Goal: Information Seeking & Learning: Learn about a topic

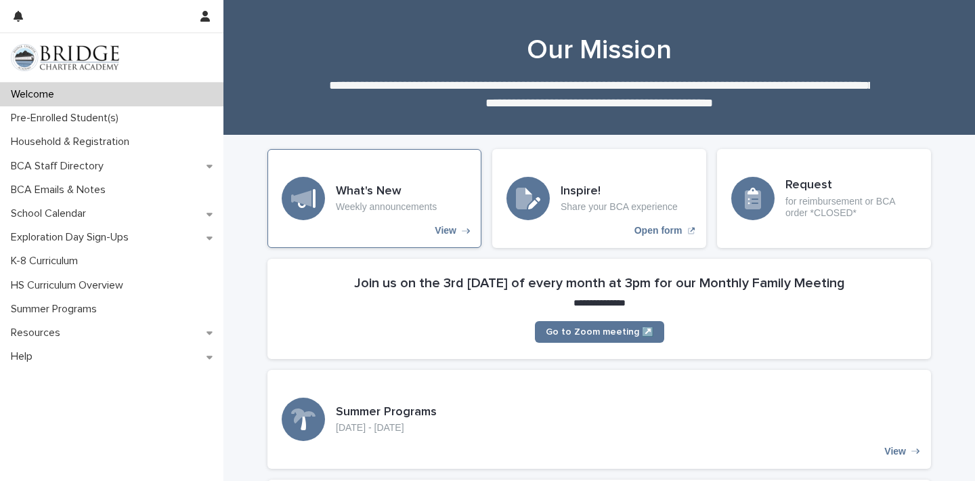
click at [447, 225] on p "View" at bounding box center [446, 231] width 22 height 12
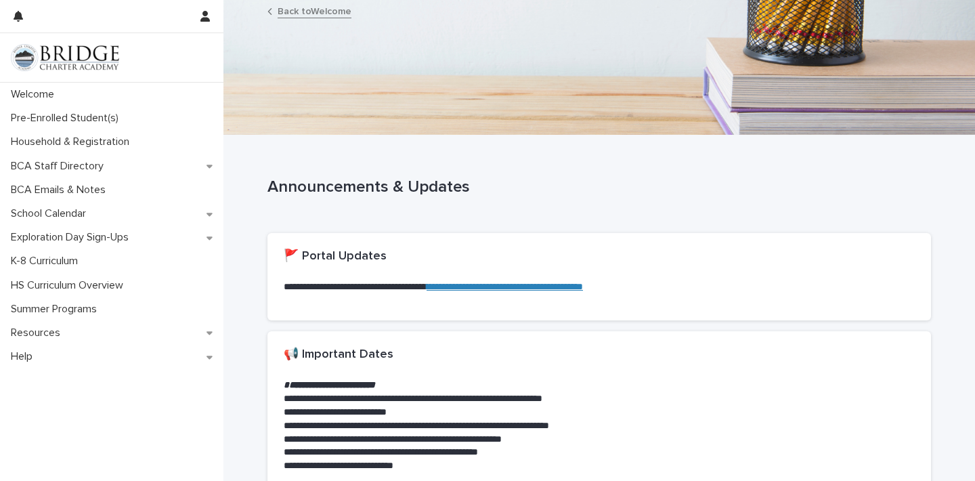
click at [307, 17] on link "Back to Welcome" at bounding box center [315, 11] width 74 height 16
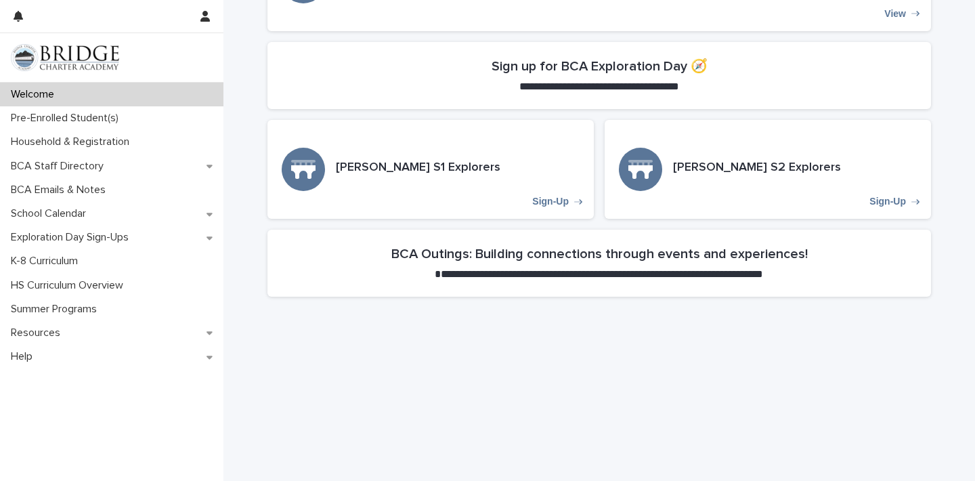
scroll to position [438, 0]
click at [407, 163] on h3 "[PERSON_NAME] S1 Explorers" at bounding box center [418, 167] width 164 height 15
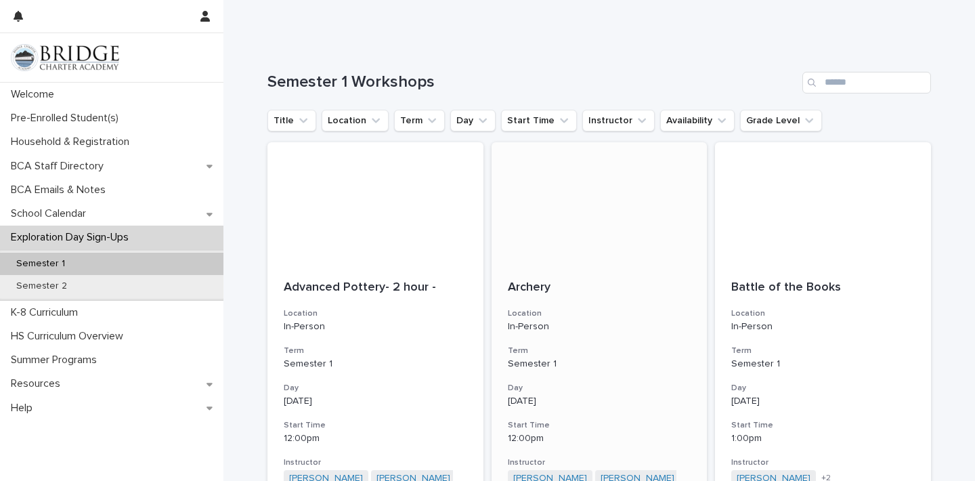
scroll to position [85, 0]
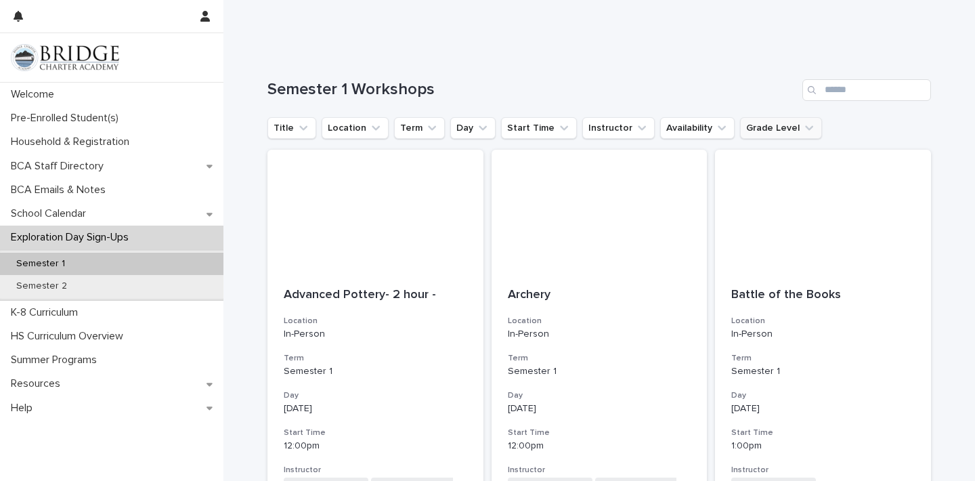
click at [757, 133] on button "Grade Level" at bounding box center [781, 128] width 82 height 22
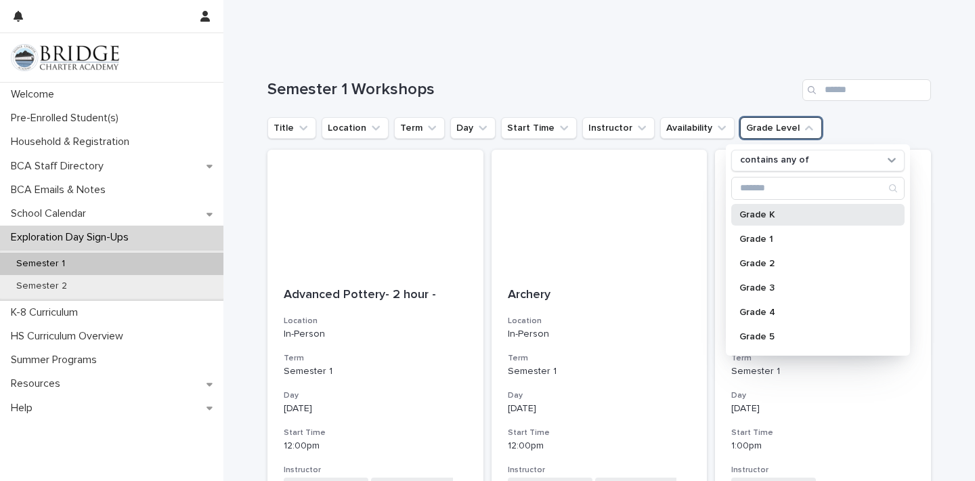
click at [762, 225] on div "Grade K" at bounding box center [817, 215] width 173 height 22
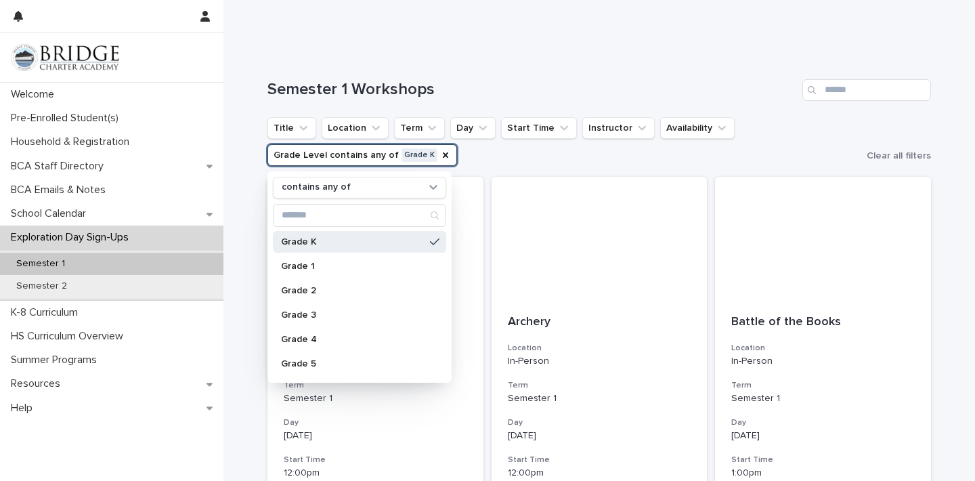
click at [601, 58] on div "Semester 1 Workshops" at bounding box center [598, 84] width 663 height 65
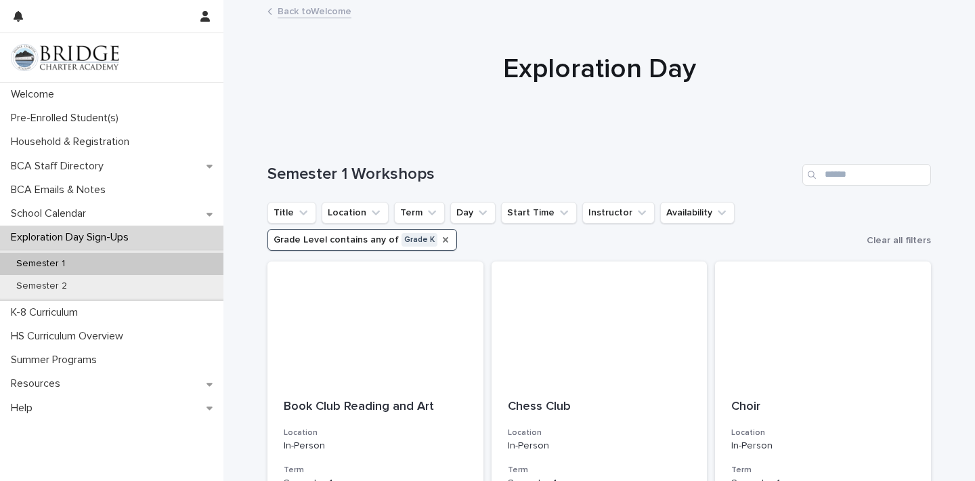
click at [440, 240] on icon "Grade Level" at bounding box center [445, 239] width 11 height 11
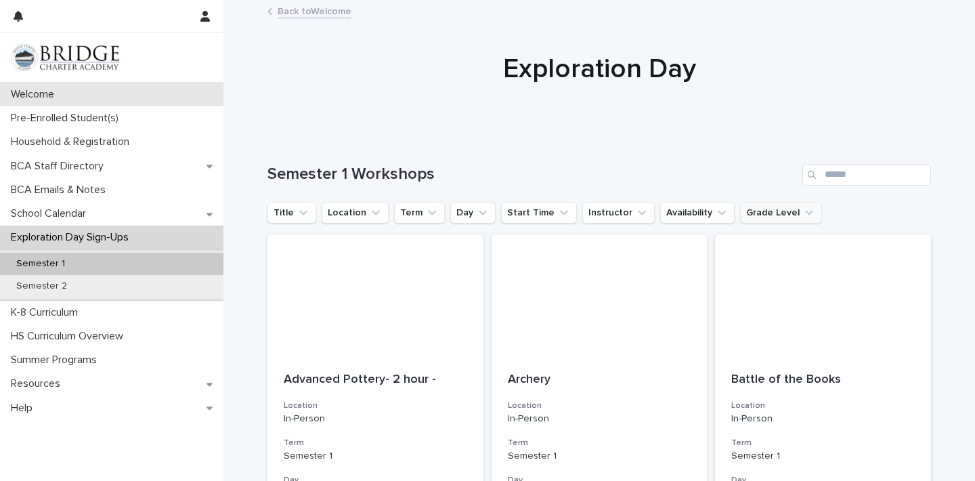
click at [84, 87] on div "Welcome" at bounding box center [111, 95] width 223 height 24
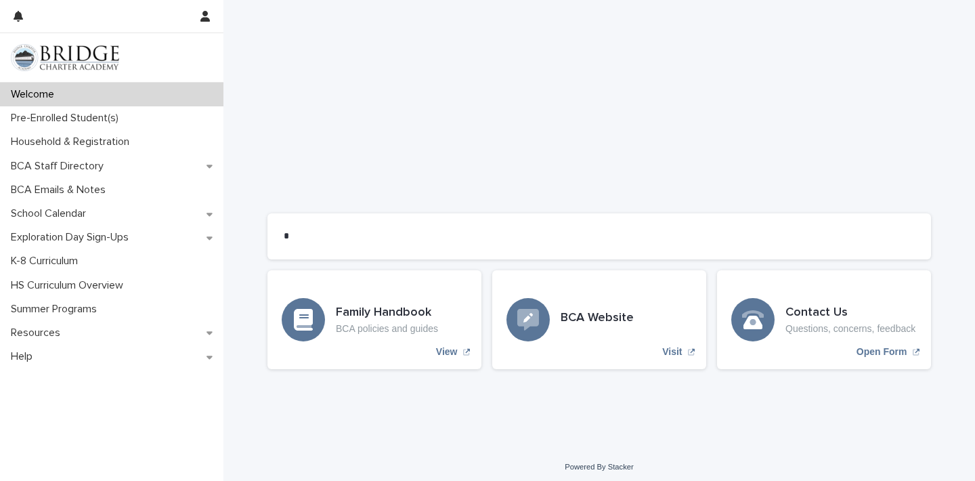
scroll to position [1078, 0]
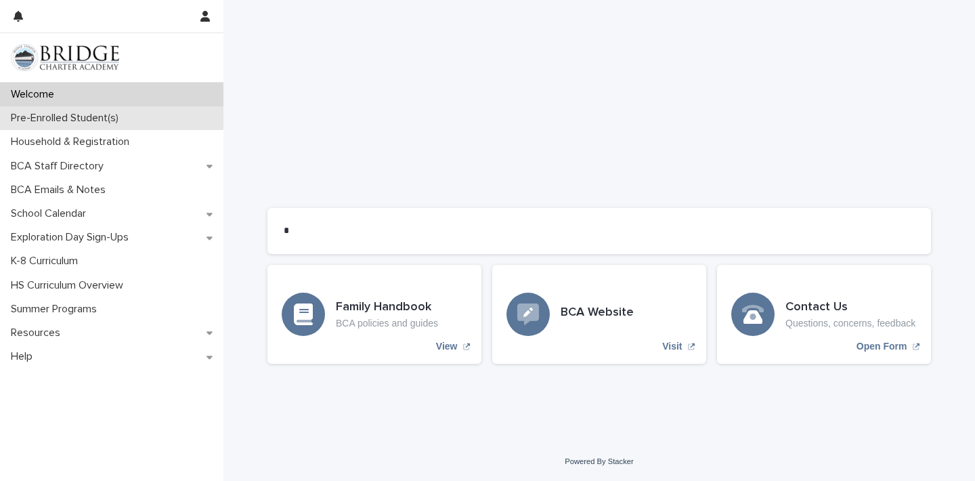
click at [143, 110] on div "Pre-Enrolled Student(s)" at bounding box center [111, 118] width 223 height 24
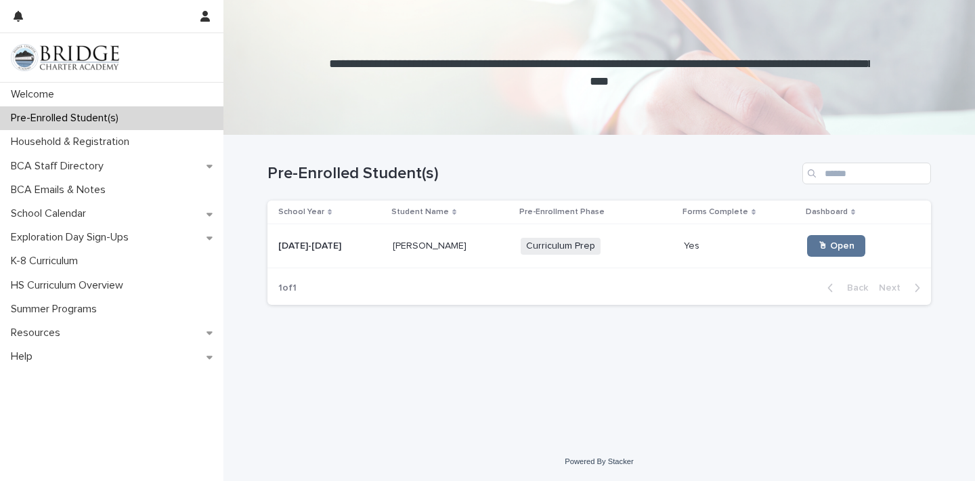
click at [741, 246] on p at bounding box center [740, 246] width 112 height 12
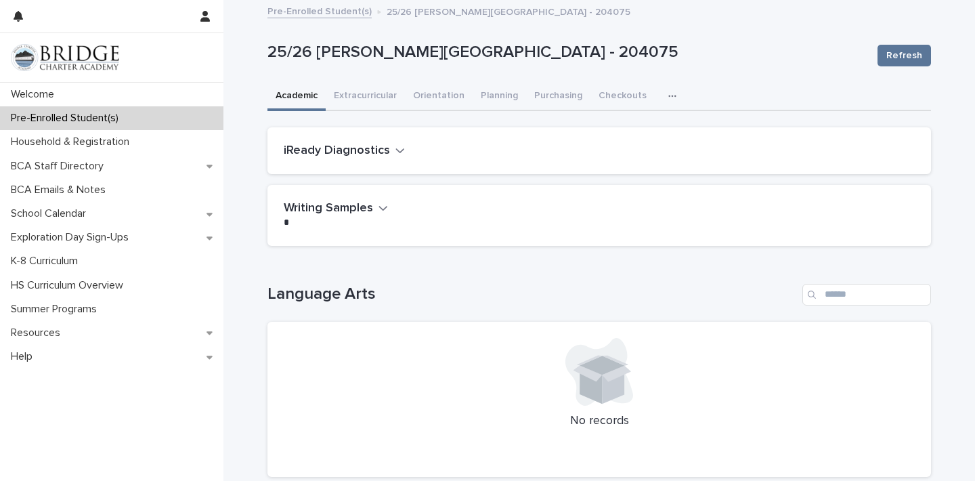
click at [376, 143] on h2 "iReady Diagnostics" at bounding box center [337, 150] width 106 height 15
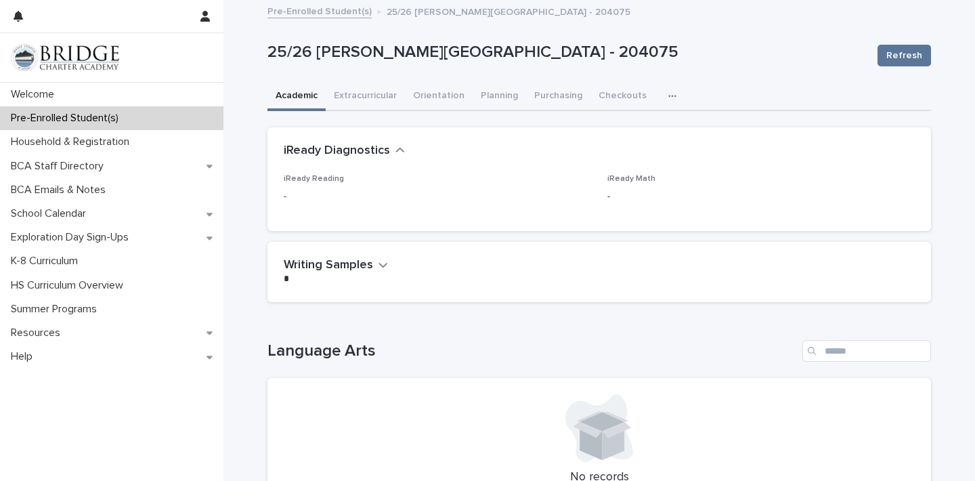
click at [396, 153] on icon "button" at bounding box center [399, 150] width 9 height 12
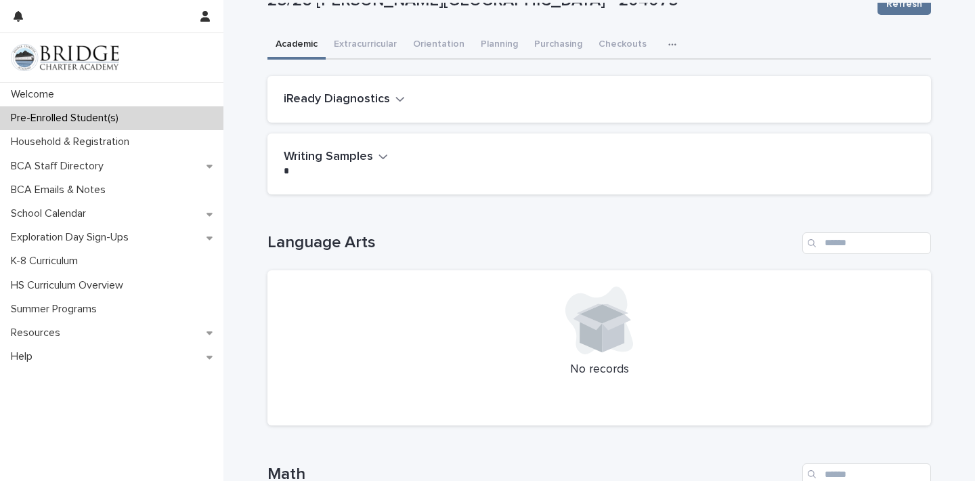
scroll to position [15, 0]
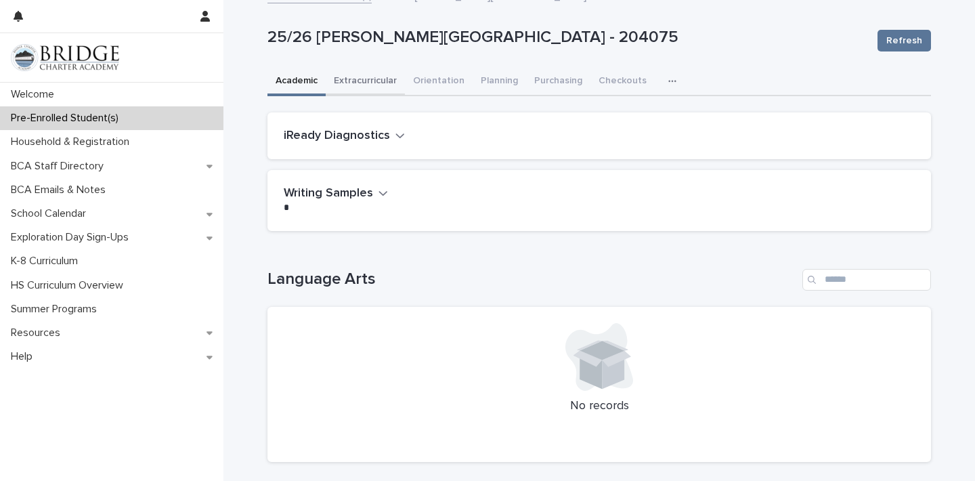
click at [389, 83] on button "Extracurricular" at bounding box center [365, 82] width 79 height 28
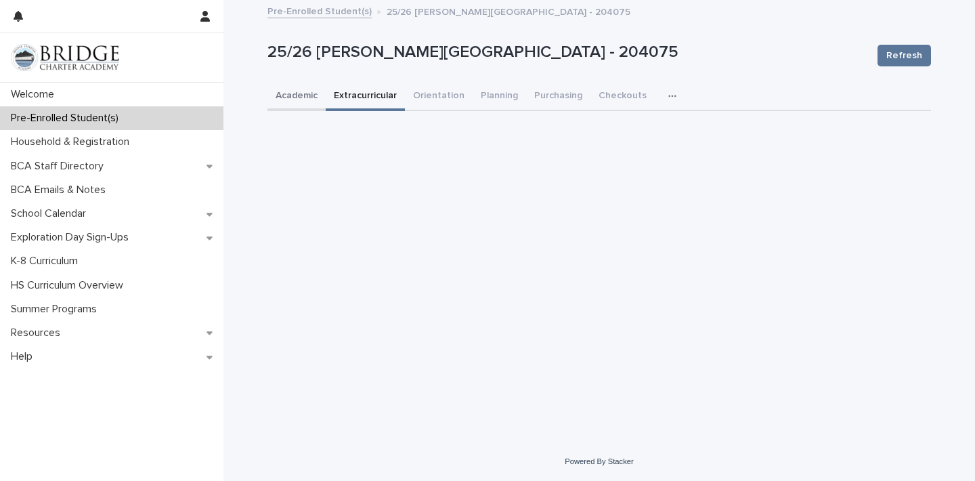
click at [303, 97] on button "Academic" at bounding box center [296, 97] width 58 height 28
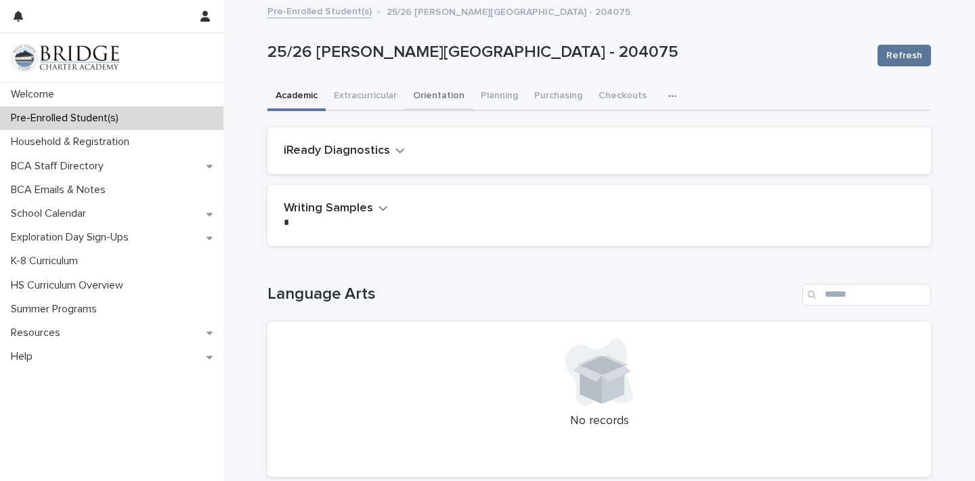
click at [426, 103] on button "Orientation" at bounding box center [439, 97] width 68 height 28
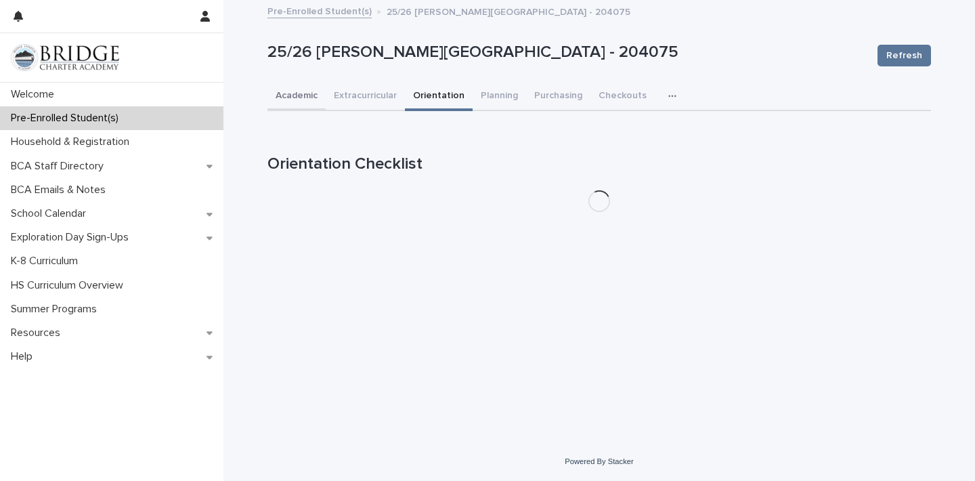
click at [308, 92] on button "Academic" at bounding box center [296, 97] width 58 height 28
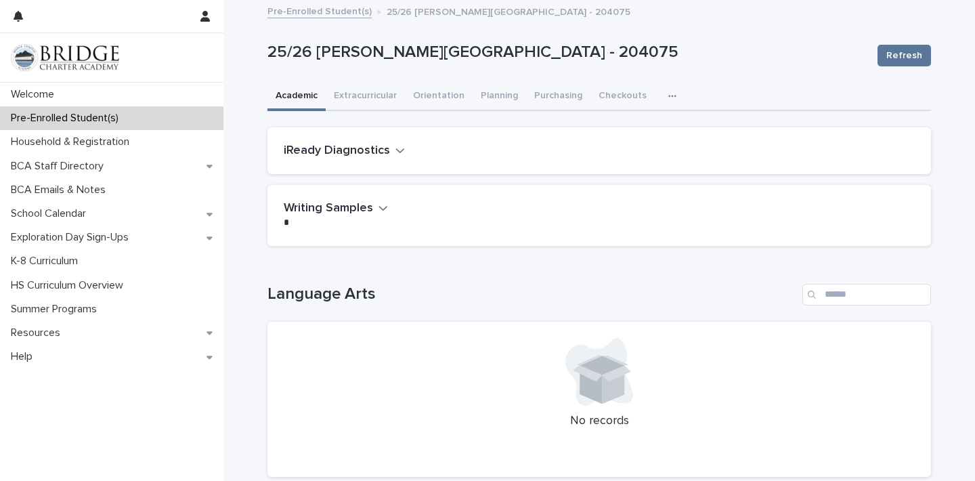
click at [499, 98] on button "Planning" at bounding box center [498, 97] width 53 height 28
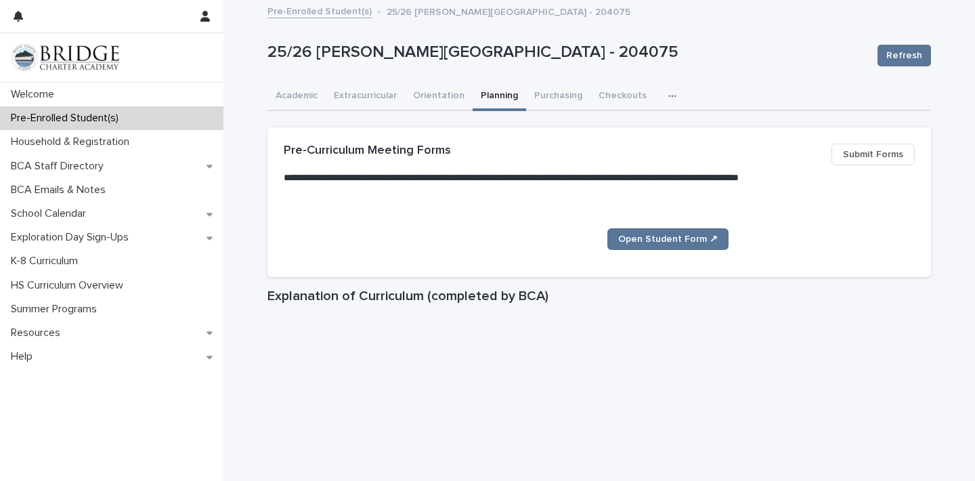
click at [562, 93] on button "Purchasing" at bounding box center [558, 97] width 64 height 28
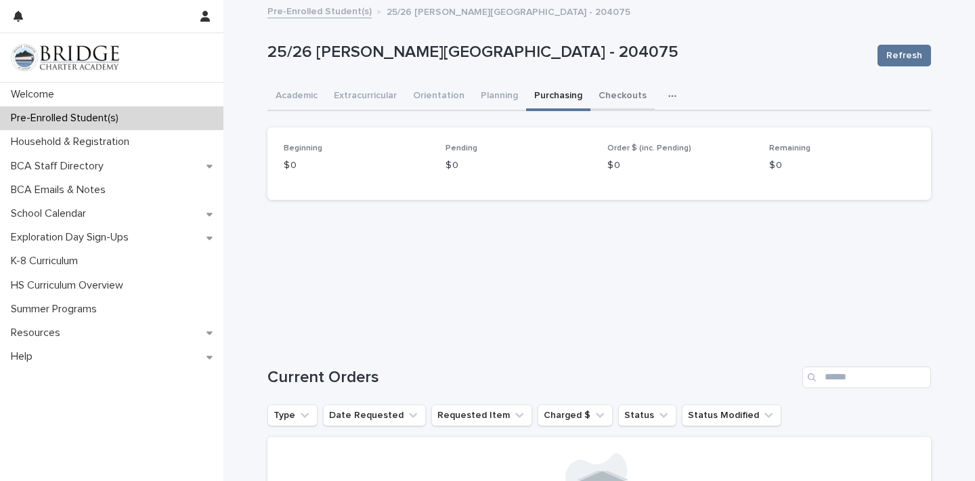
click at [606, 102] on button "Checkouts" at bounding box center [622, 97] width 64 height 28
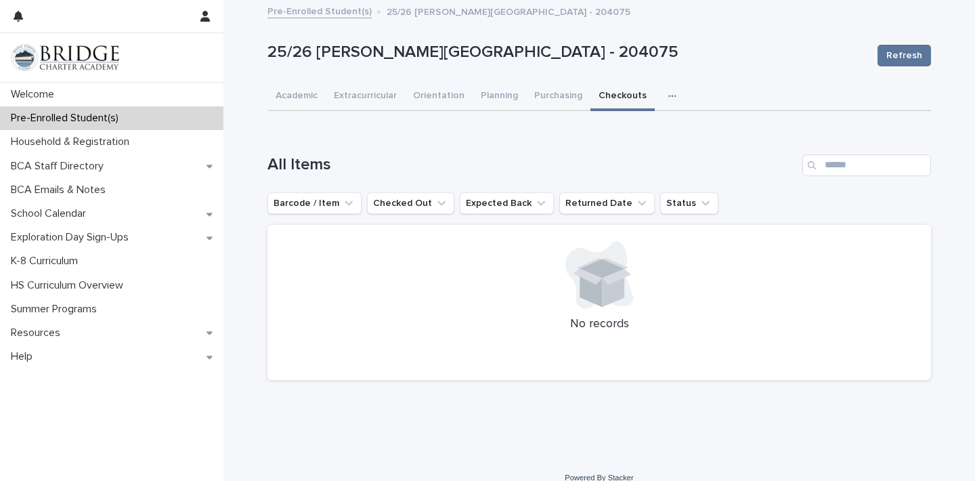
click at [650, 110] on div "Academic Extracurricular Orientation Planning Purchasing Checkouts General" at bounding box center [598, 97] width 663 height 28
click at [668, 99] on icon "button" at bounding box center [672, 95] width 8 height 9
click at [636, 130] on button "General" at bounding box center [629, 131] width 89 height 20
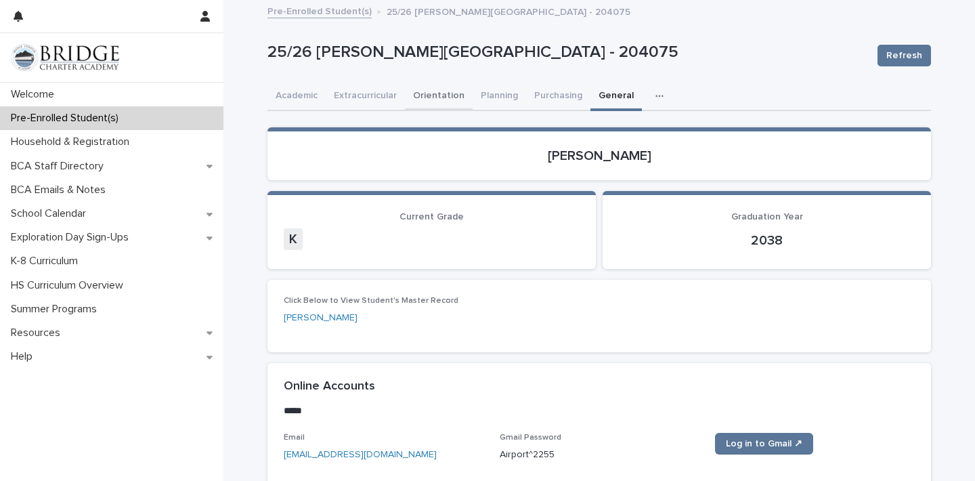
click at [420, 105] on button "Orientation" at bounding box center [439, 97] width 68 height 28
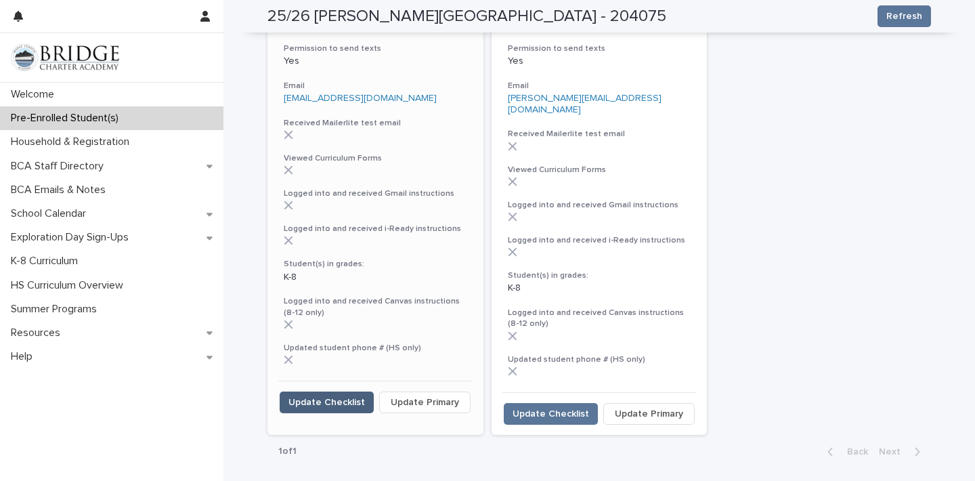
scroll to position [305, 0]
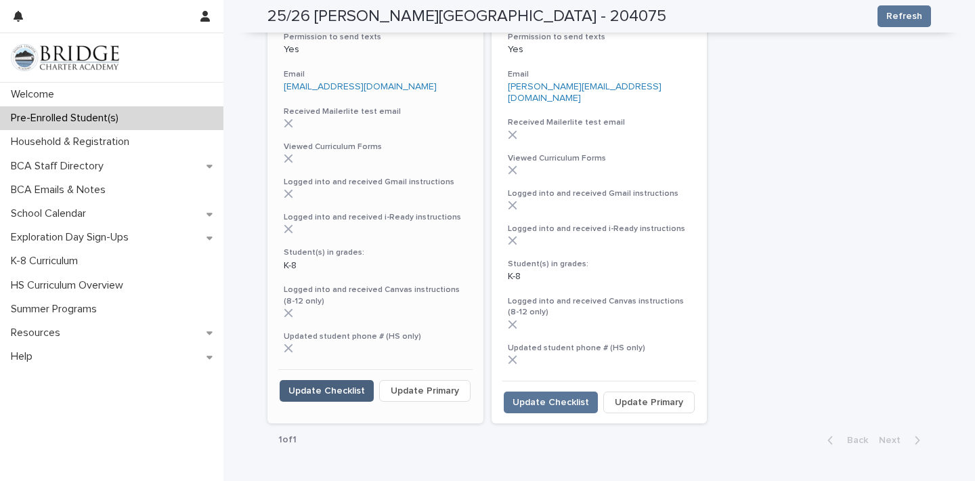
click at [327, 395] on span "Update Checklist" at bounding box center [326, 391] width 76 height 14
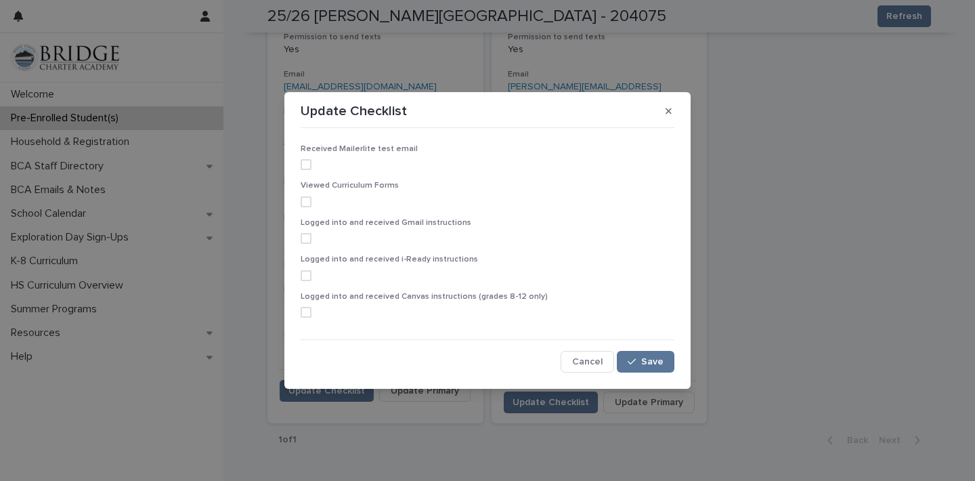
click at [308, 164] on span at bounding box center [306, 164] width 11 height 11
click at [304, 204] on span at bounding box center [306, 201] width 11 height 11
click at [303, 235] on span at bounding box center [306, 238] width 11 height 11
click at [305, 275] on span at bounding box center [306, 275] width 11 height 11
click at [638, 358] on div "button" at bounding box center [634, 361] width 14 height 9
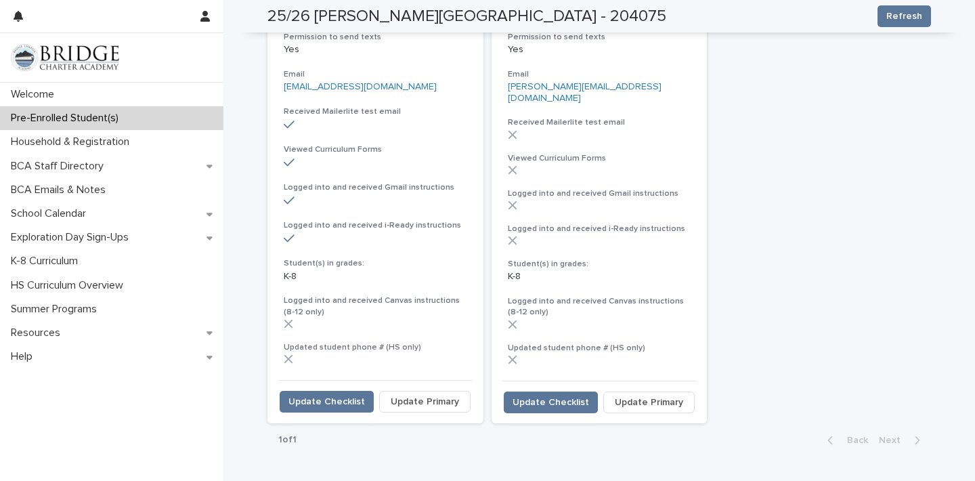
scroll to position [311, 0]
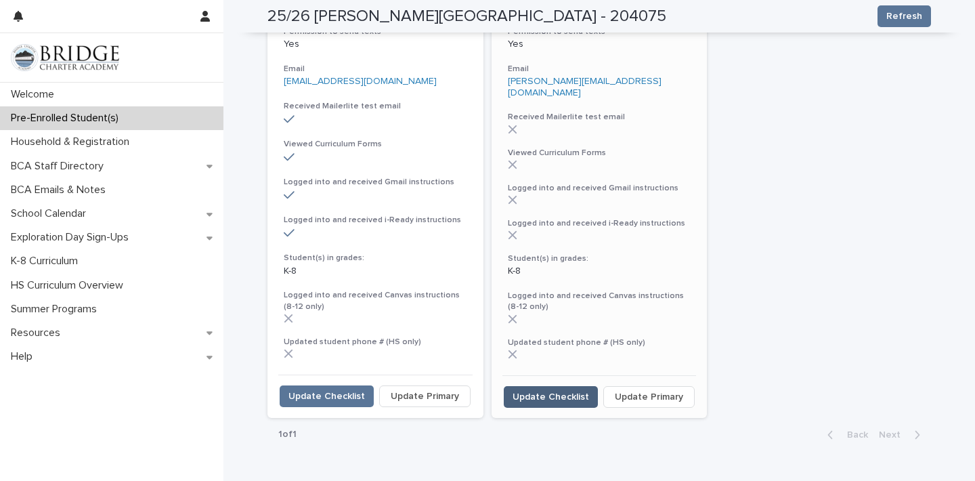
click at [564, 390] on span "Update Checklist" at bounding box center [550, 397] width 76 height 14
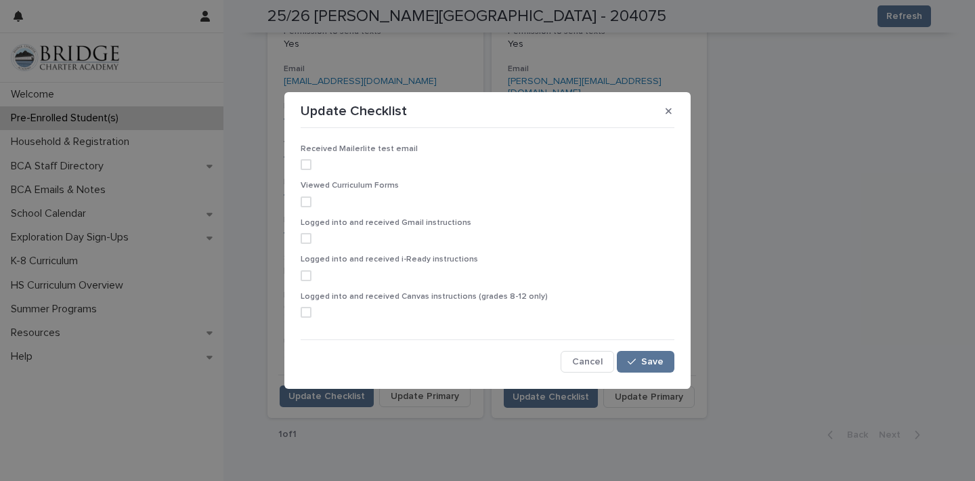
click at [302, 150] on span "Received Mailerlite test email" at bounding box center [359, 149] width 117 height 8
click at [310, 167] on span at bounding box center [306, 164] width 11 height 11
click at [305, 201] on span at bounding box center [306, 201] width 11 height 11
click at [310, 248] on div "Logged into and received Gmail instructions" at bounding box center [488, 236] width 374 height 37
click at [310, 243] on label at bounding box center [488, 238] width 374 height 11
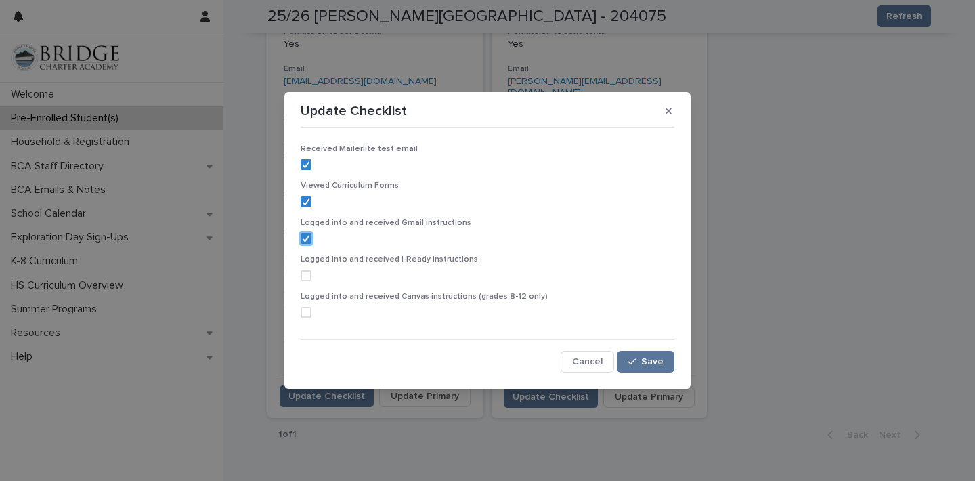
click at [310, 278] on span at bounding box center [306, 275] width 11 height 11
click at [651, 366] on button "Save" at bounding box center [646, 362] width 58 height 22
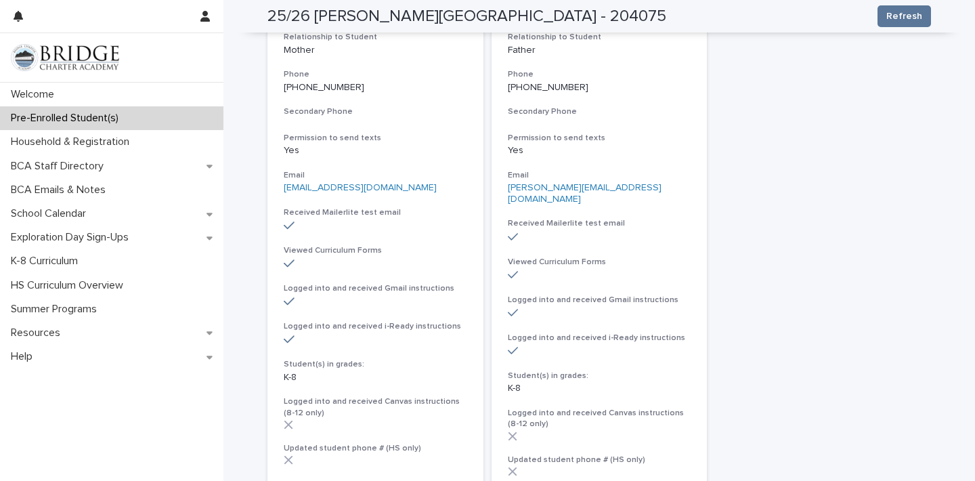
scroll to position [0, 0]
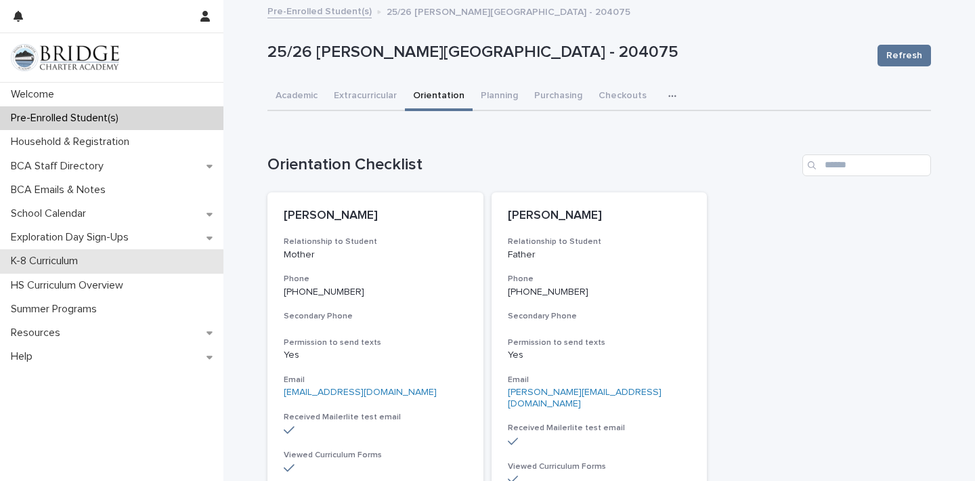
click at [110, 259] on div "K-8 Curriculum" at bounding box center [111, 261] width 223 height 24
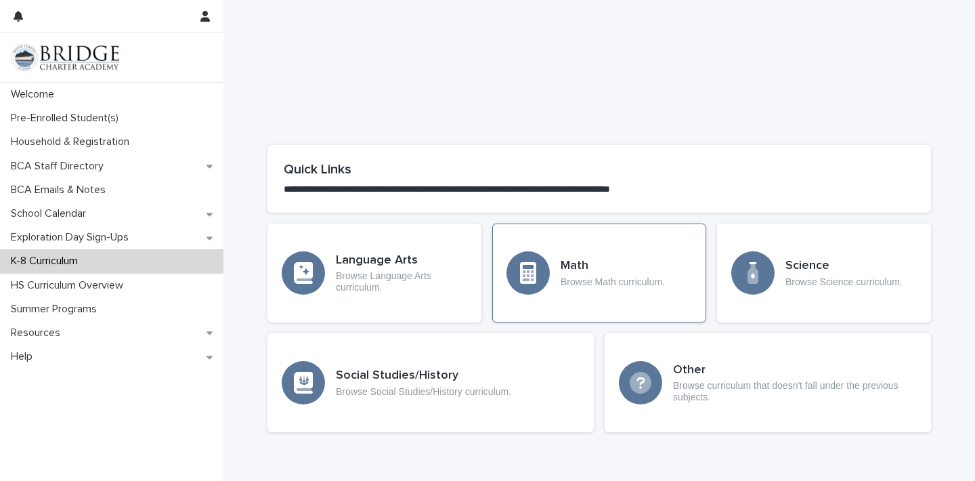
scroll to position [606, 0]
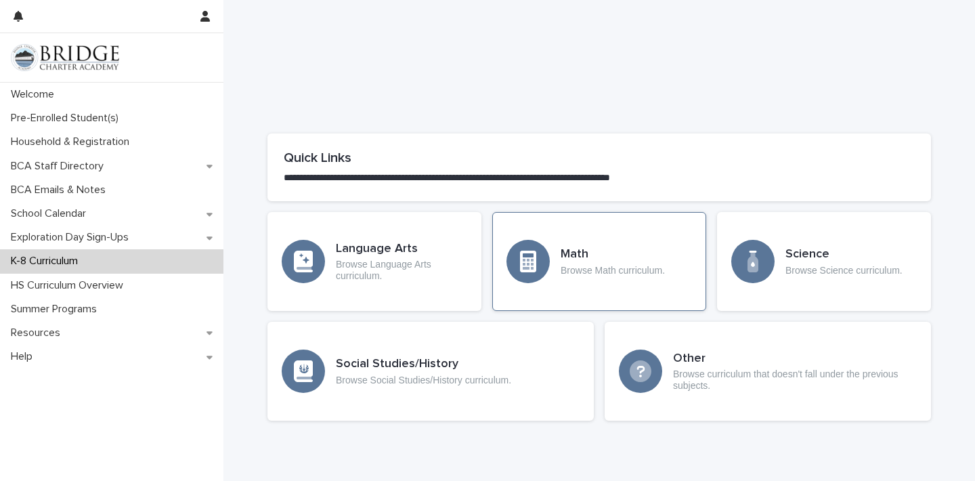
click at [618, 242] on div "Math Browse Math curriculum." at bounding box center [599, 261] width 214 height 99
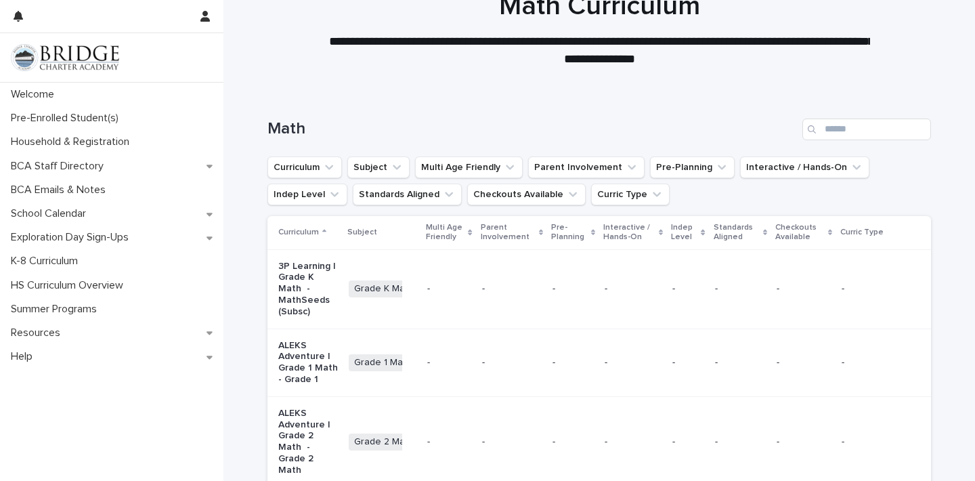
scroll to position [47, 0]
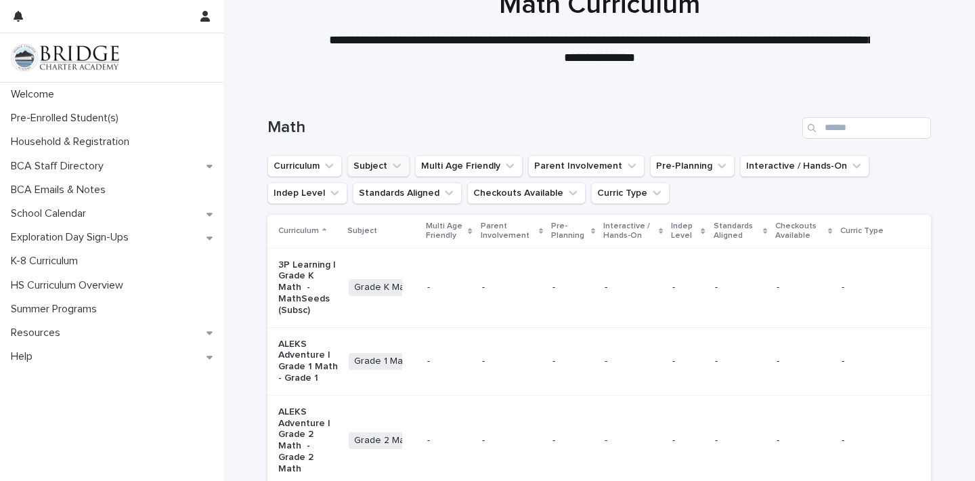
click at [384, 166] on button "Subject" at bounding box center [378, 166] width 62 height 22
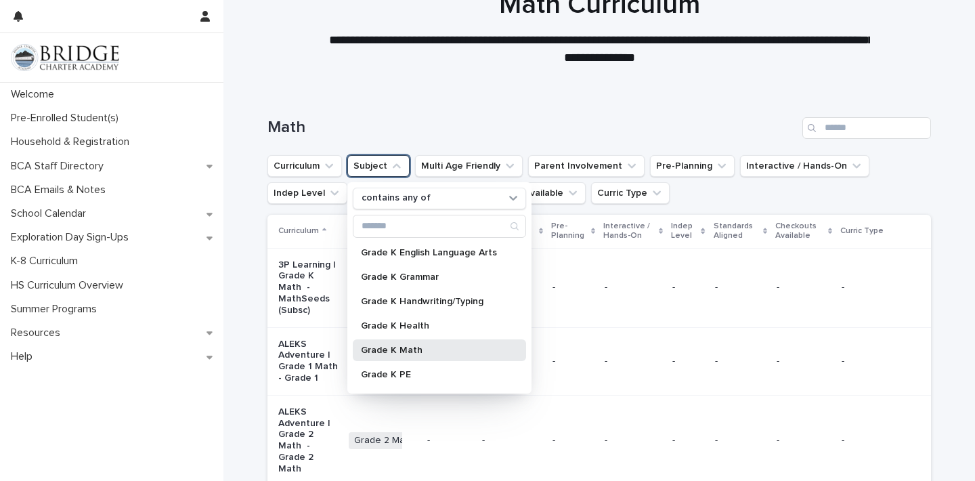
click at [403, 349] on p "Grade K Math" at bounding box center [432, 349] width 143 height 9
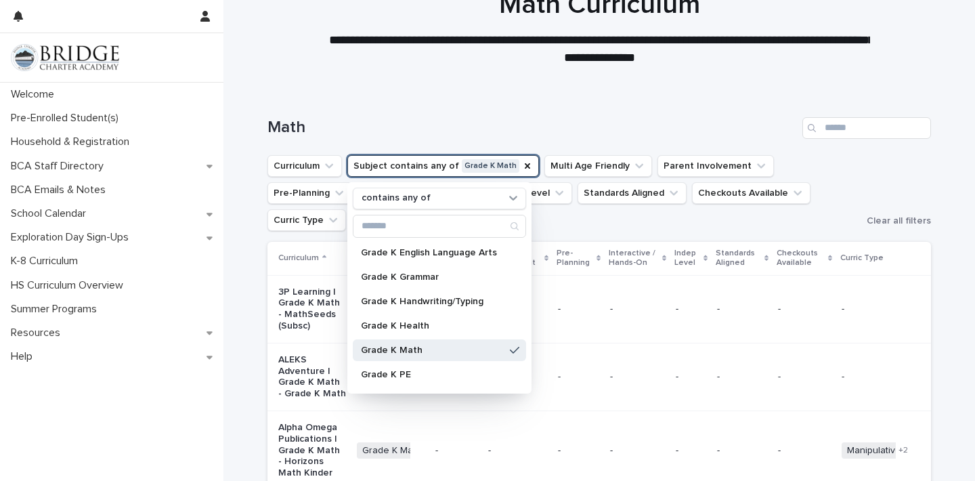
click at [523, 139] on div "Math" at bounding box center [598, 122] width 663 height 65
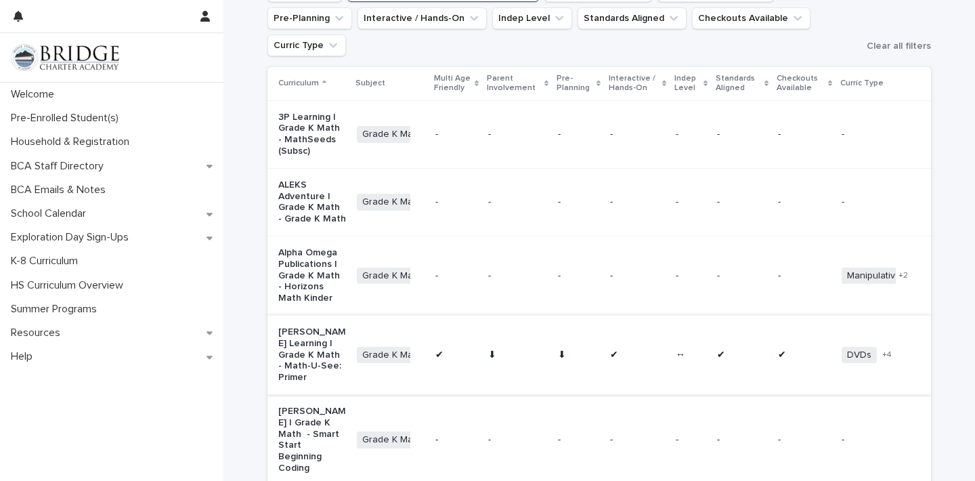
scroll to position [227, 0]
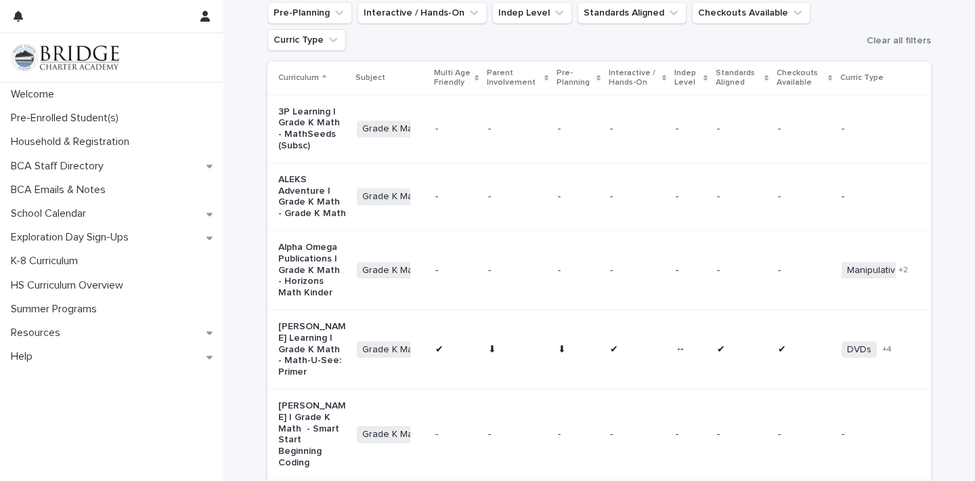
click at [822, 340] on div "✔" at bounding box center [804, 349] width 53 height 22
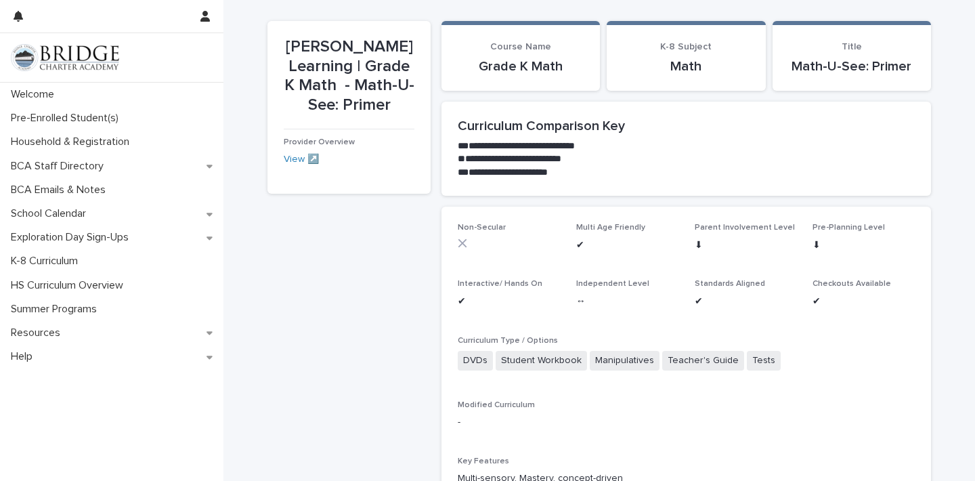
scroll to position [26, 0]
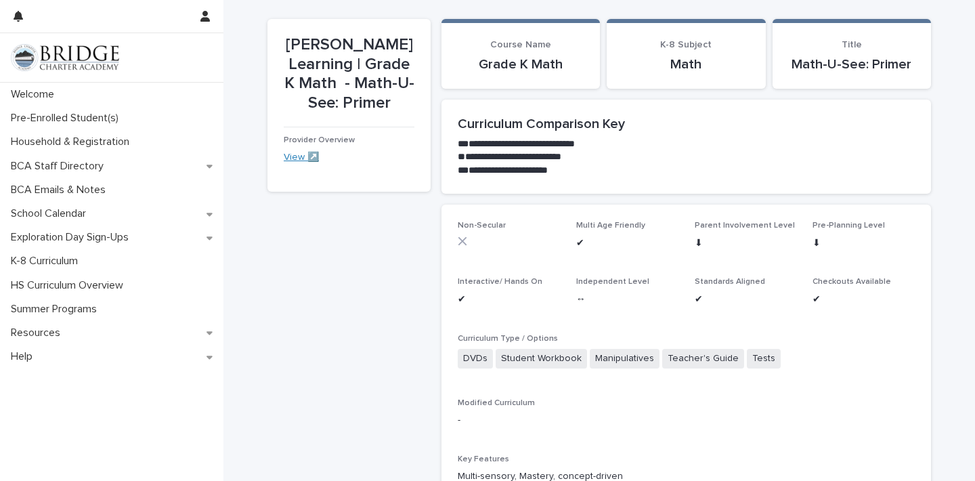
click at [301, 161] on link "View ↗️" at bounding box center [301, 156] width 35 height 9
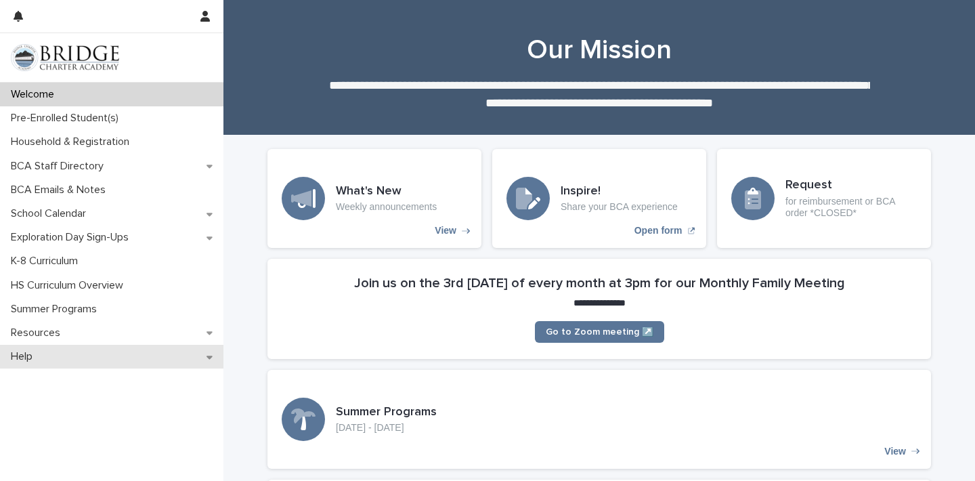
click at [109, 350] on div "Help" at bounding box center [111, 357] width 223 height 24
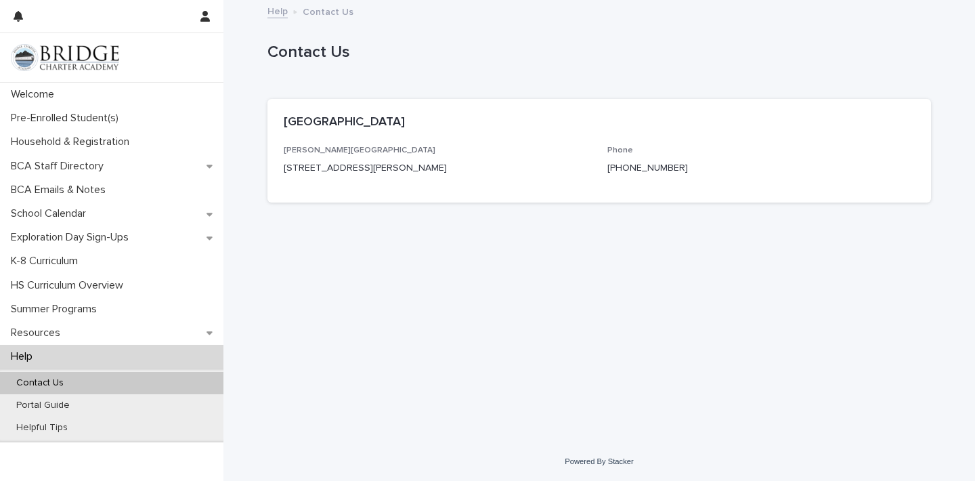
click at [204, 37] on div at bounding box center [111, 57] width 223 height 49
click at [204, 19] on icon "button" at bounding box center [204, 16] width 9 height 11
click at [79, 36] on div at bounding box center [487, 240] width 975 height 481
click at [79, 102] on div "Welcome" at bounding box center [111, 95] width 223 height 24
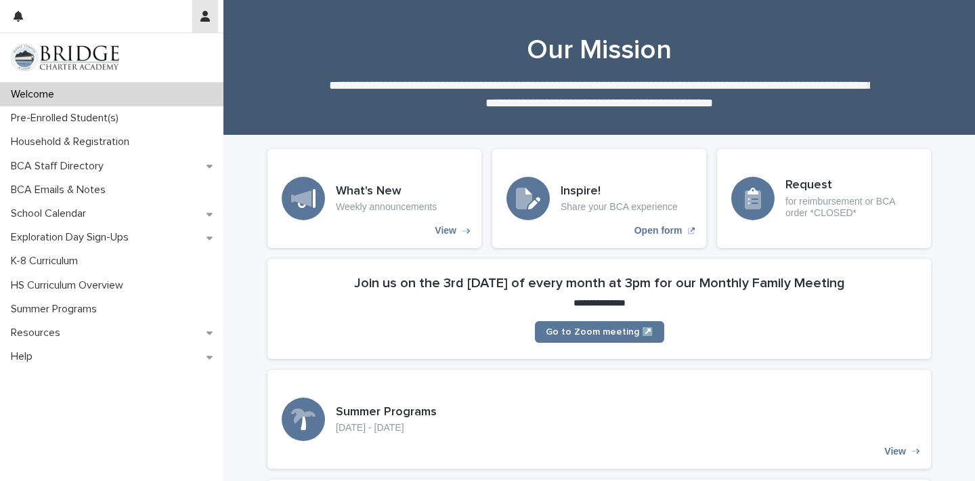
click at [211, 17] on button "button" at bounding box center [205, 16] width 26 height 32
click at [31, 23] on div at bounding box center [487, 240] width 975 height 481
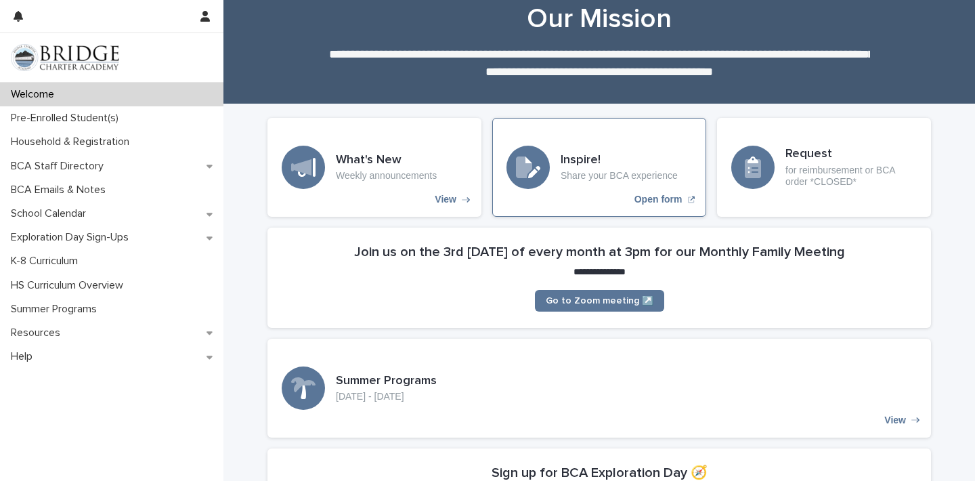
scroll to position [30, 0]
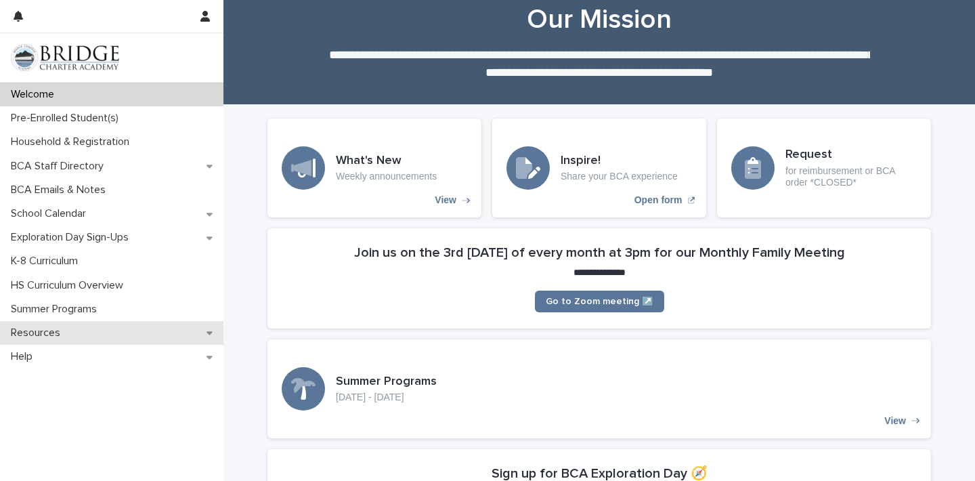
click at [167, 336] on div "Resources" at bounding box center [111, 333] width 223 height 24
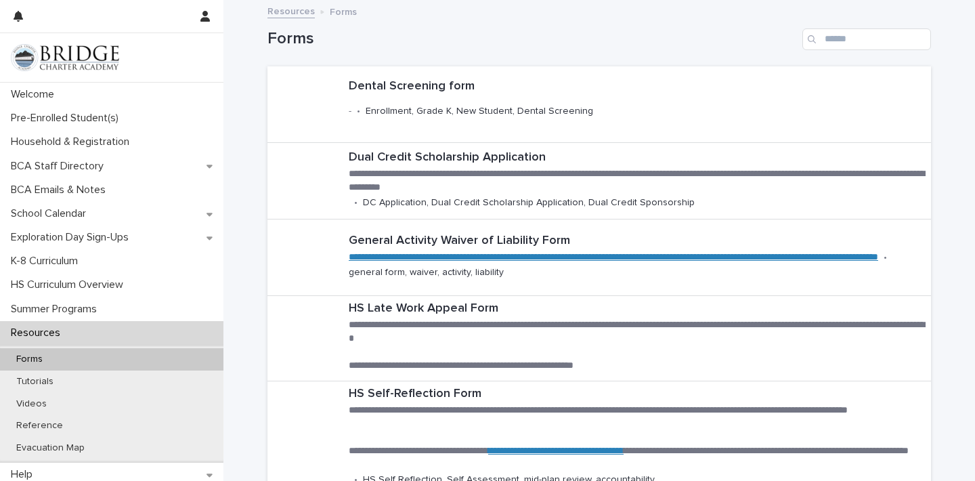
scroll to position [5, 0]
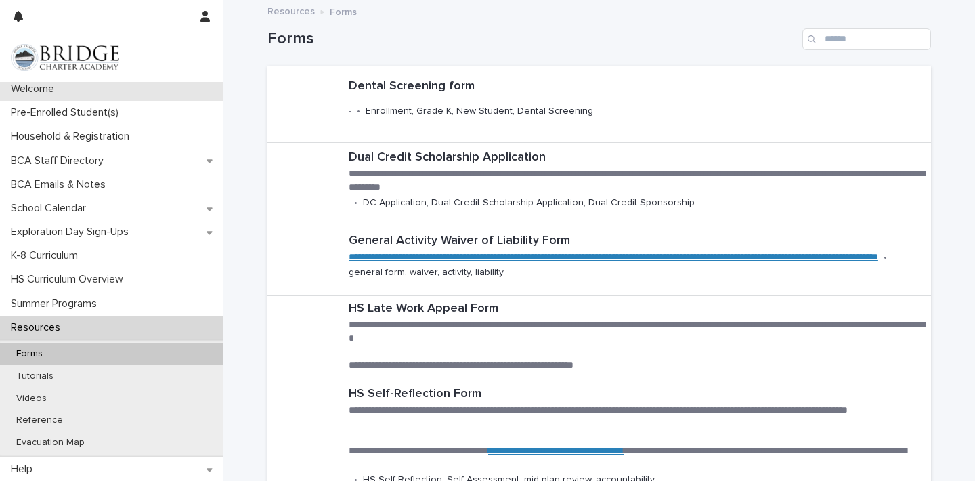
click at [134, 91] on div "Welcome" at bounding box center [111, 89] width 223 height 24
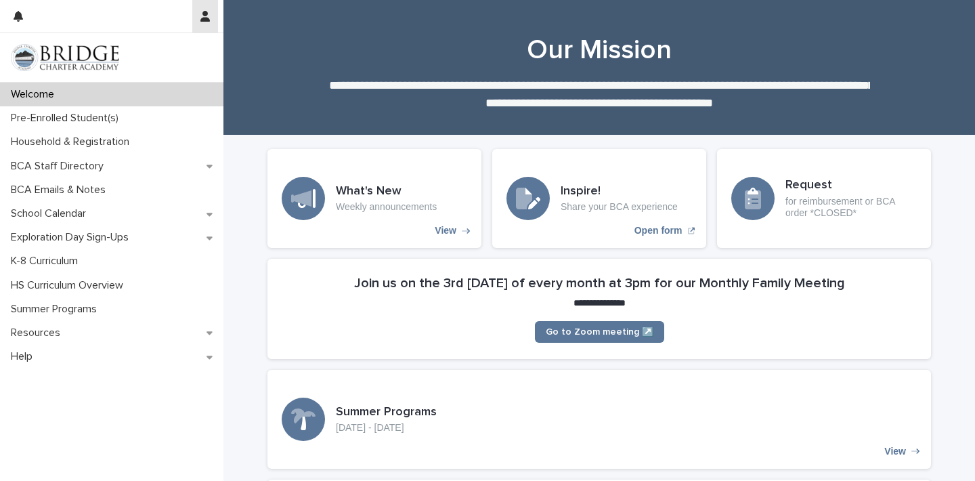
click at [200, 21] on icon "button" at bounding box center [204, 16] width 9 height 11
click at [166, 45] on div "Log Out" at bounding box center [166, 57] width 102 height 50
click at [143, 64] on link at bounding box center [112, 57] width 202 height 27
click at [204, 16] on icon "button" at bounding box center [204, 16] width 9 height 11
click at [141, 63] on p "Log Out" at bounding box center [165, 57] width 85 height 23
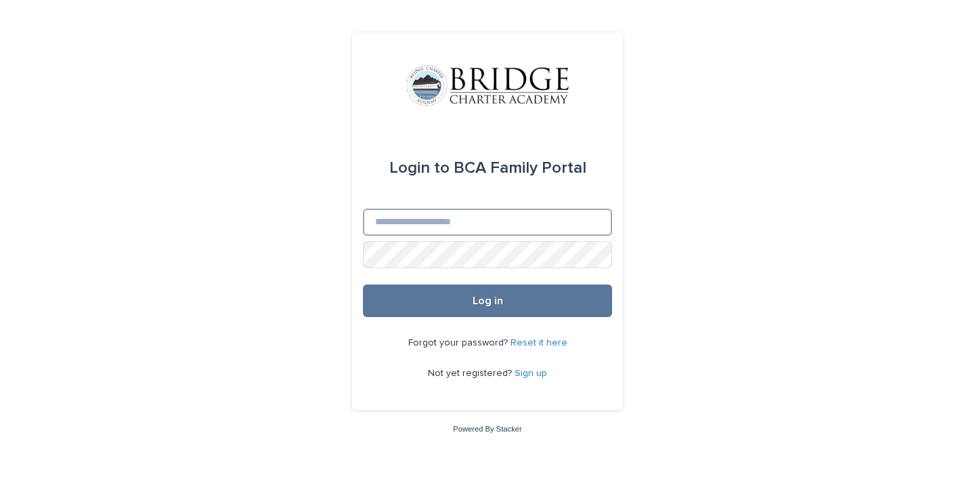
click at [403, 211] on input "Email" at bounding box center [487, 221] width 249 height 27
click at [313, 286] on div "Login to BCA Family Portal Email Password Log in Forgot your password? Reset it…" at bounding box center [487, 240] width 975 height 481
click at [406, 219] on input "Email" at bounding box center [487, 221] width 249 height 27
type input "**********"
click at [363, 284] on button "Log in" at bounding box center [487, 300] width 249 height 32
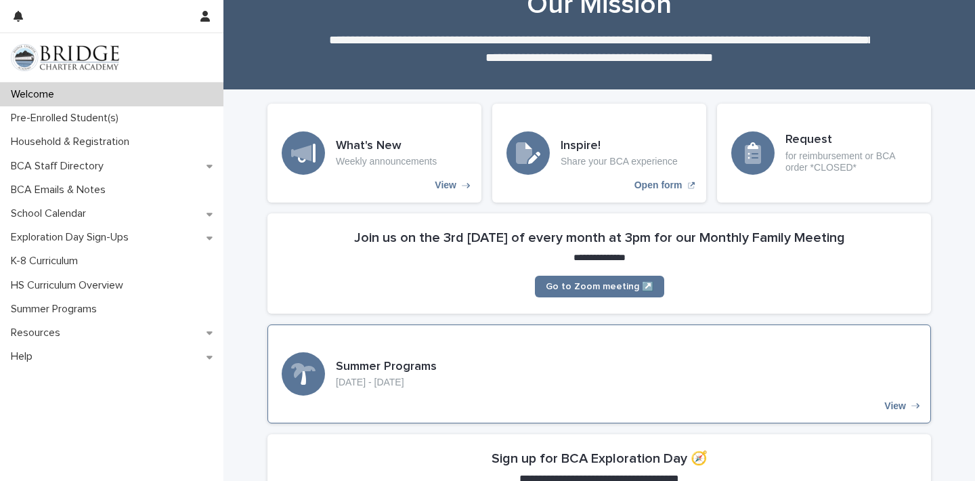
scroll to position [49, 0]
